Goal: Information Seeking & Learning: Learn about a topic

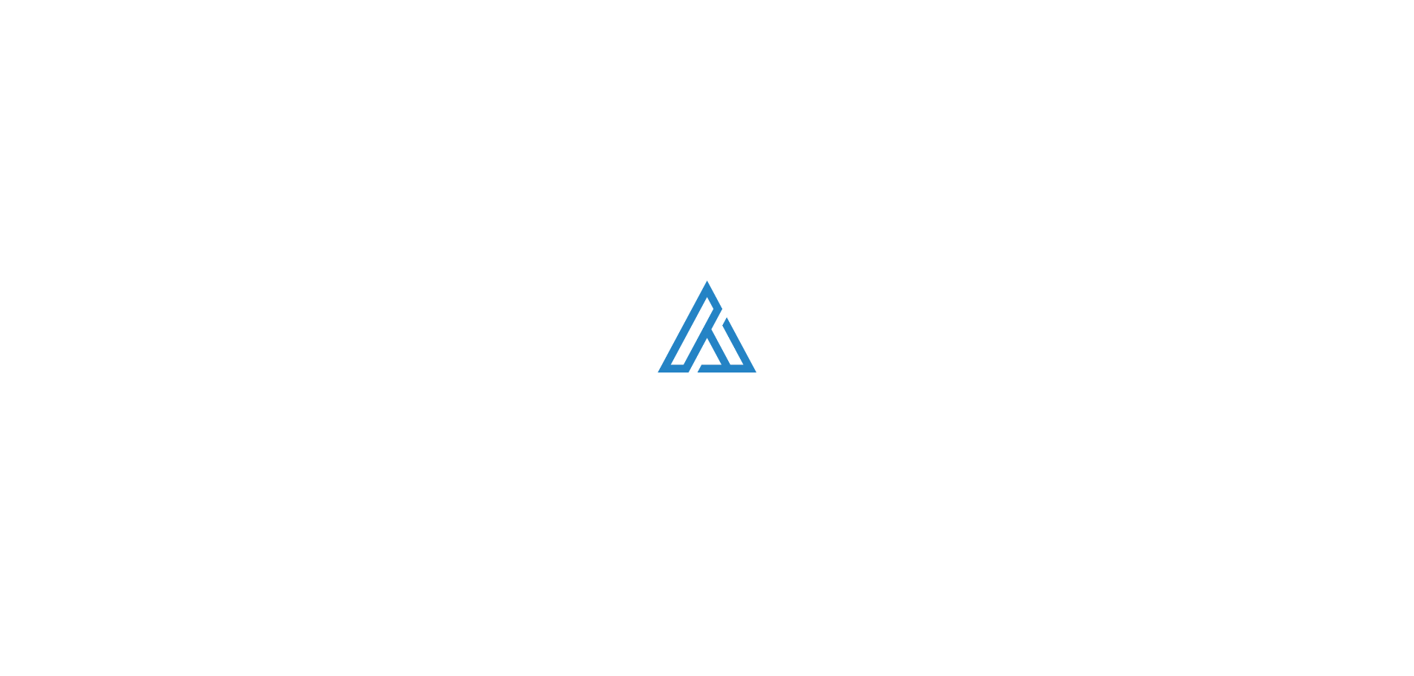
scroll to position [3504, 0]
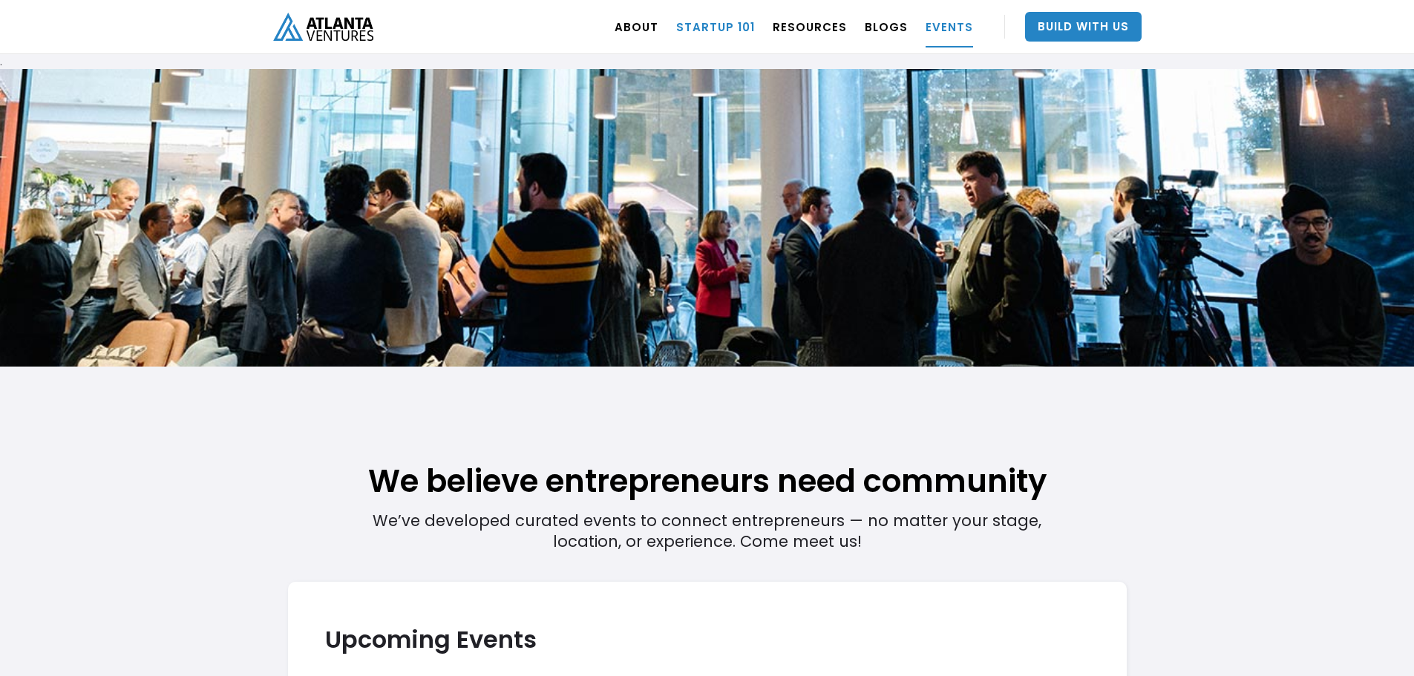
click at [733, 33] on link "Startup 101" at bounding box center [715, 27] width 79 height 42
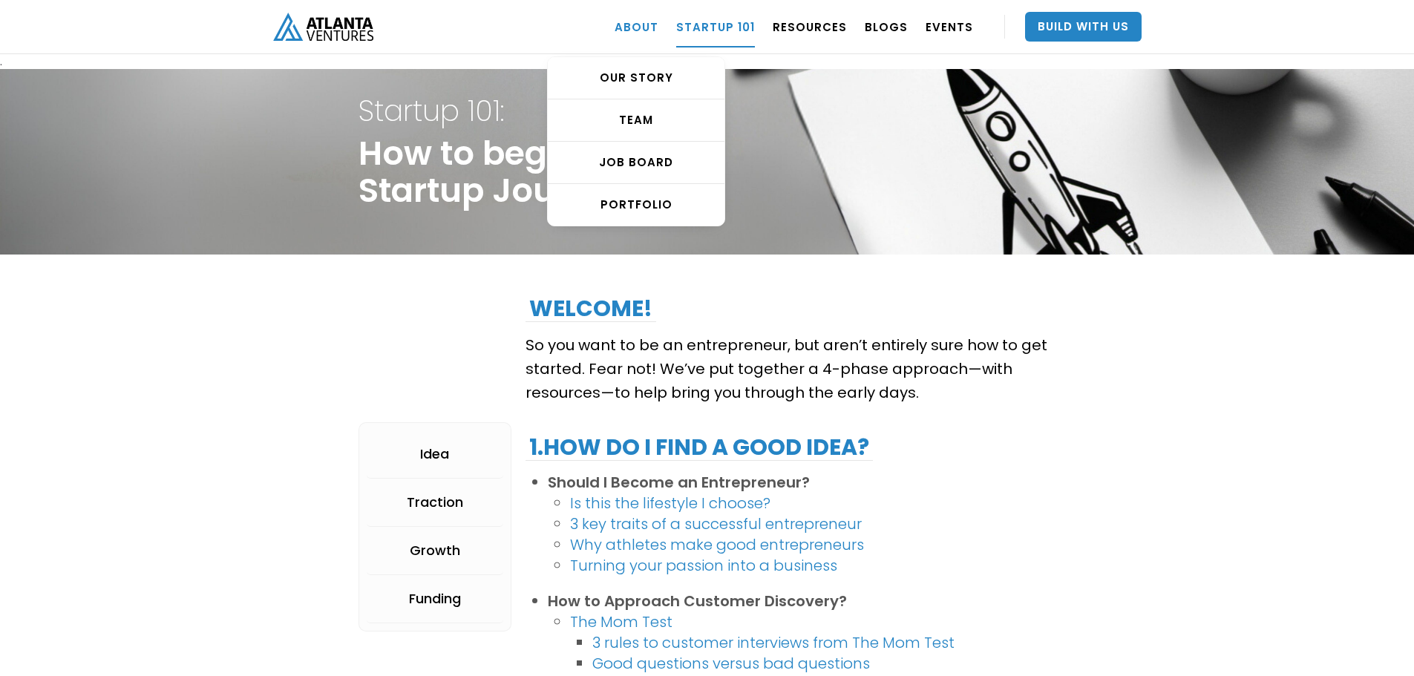
click at [652, 25] on link "ABOUT" at bounding box center [637, 27] width 44 height 42
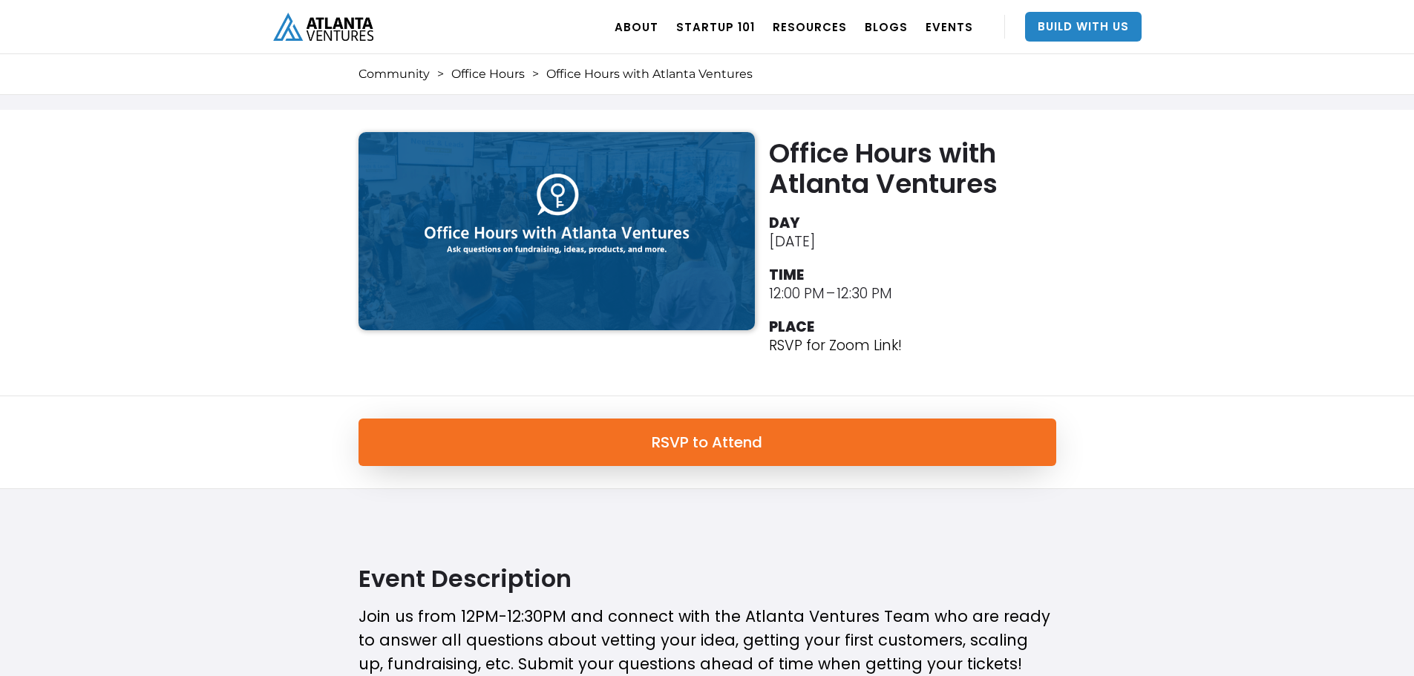
click at [319, 27] on img "home" at bounding box center [323, 26] width 100 height 27
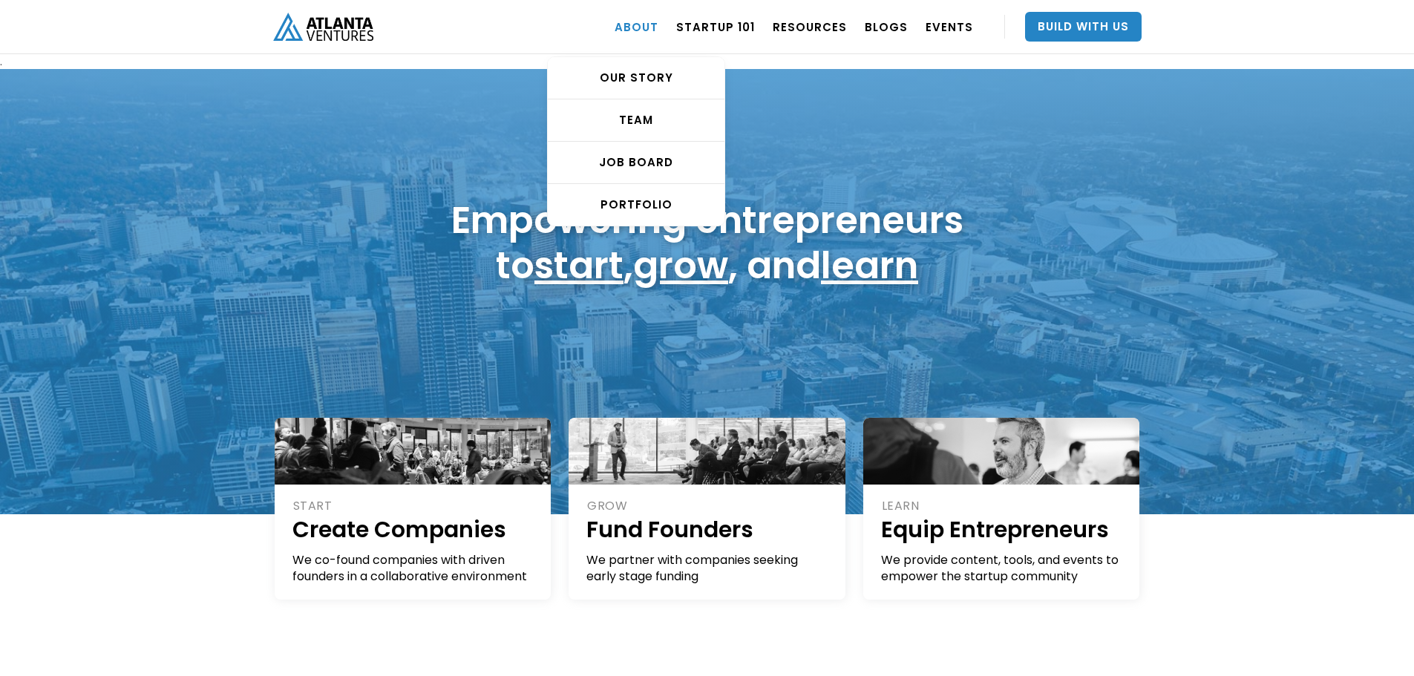
click at [651, 26] on link "ABOUT" at bounding box center [637, 27] width 44 height 42
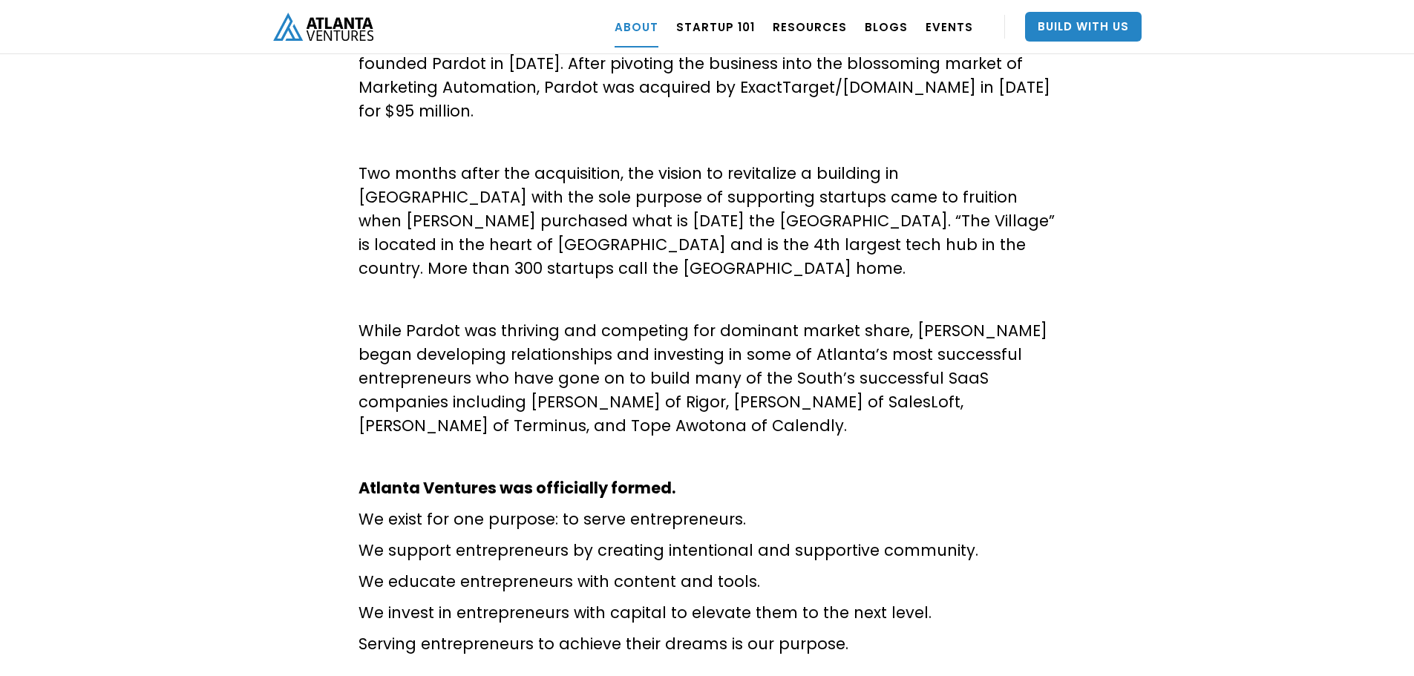
scroll to position [742, 0]
